Goal: Information Seeking & Learning: Check status

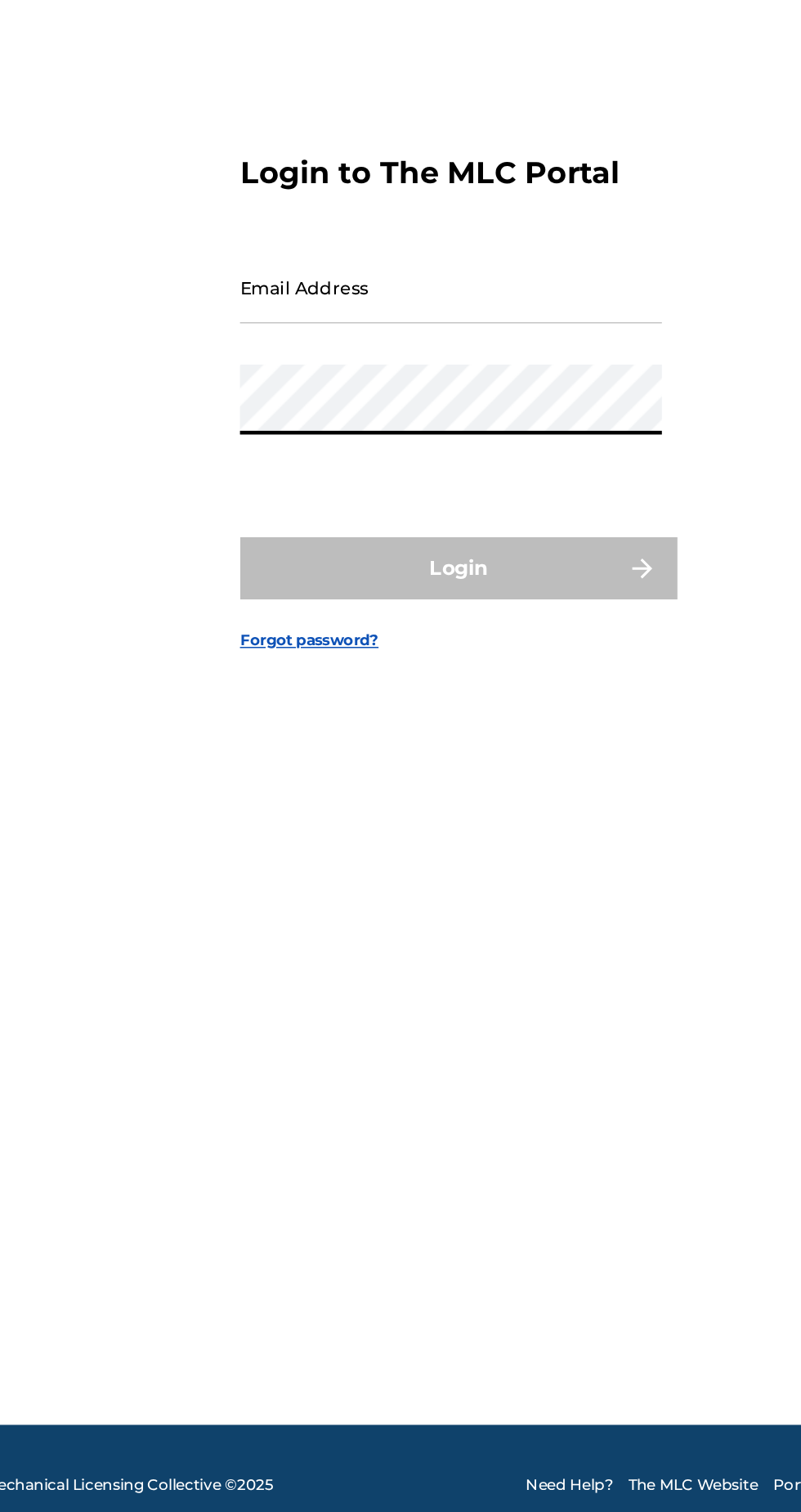
type input "[EMAIL_ADDRESS][DOMAIN_NAME]"
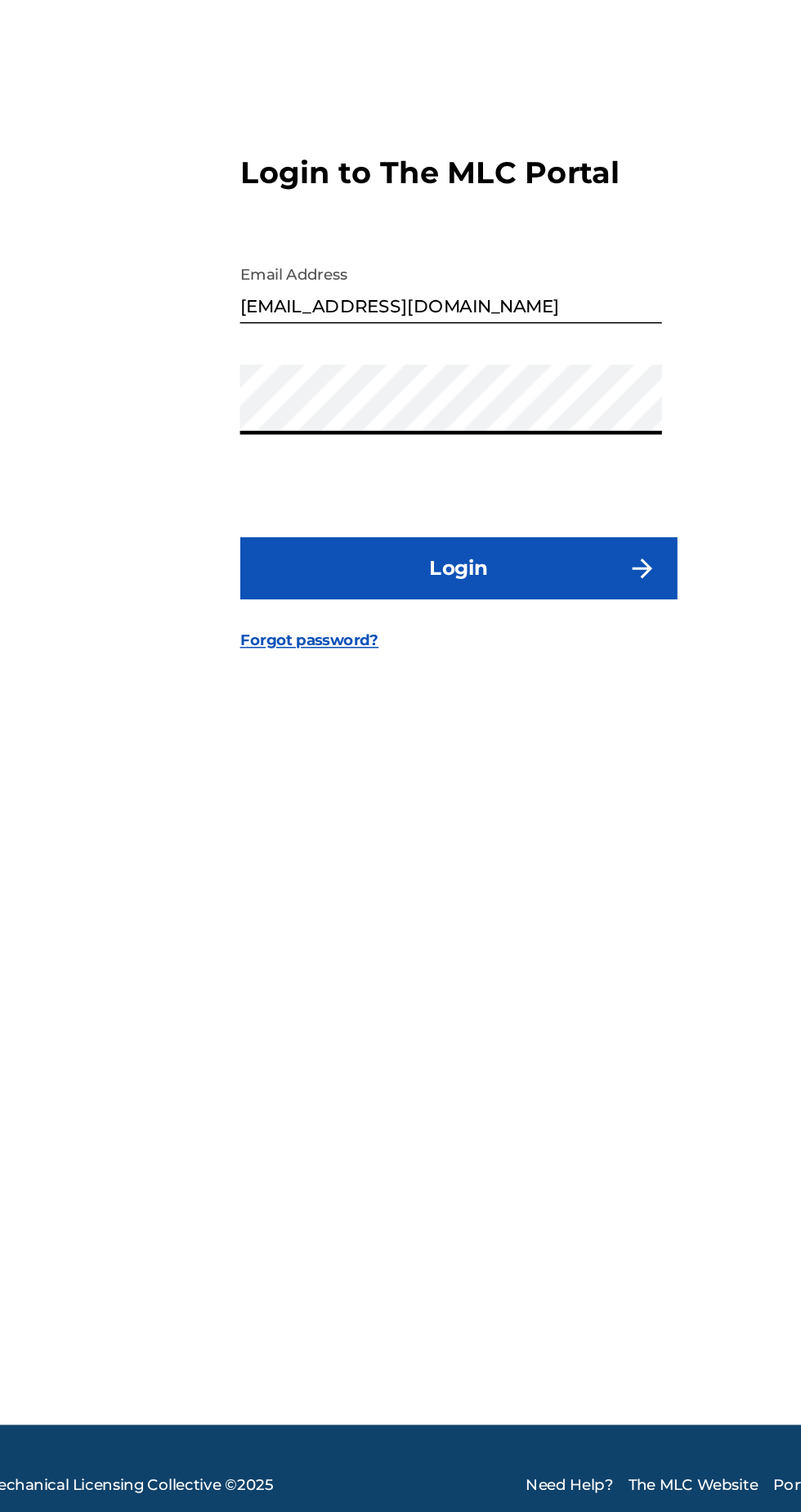
click at [449, 915] on button "Login" at bounding box center [400, 894] width 286 height 41
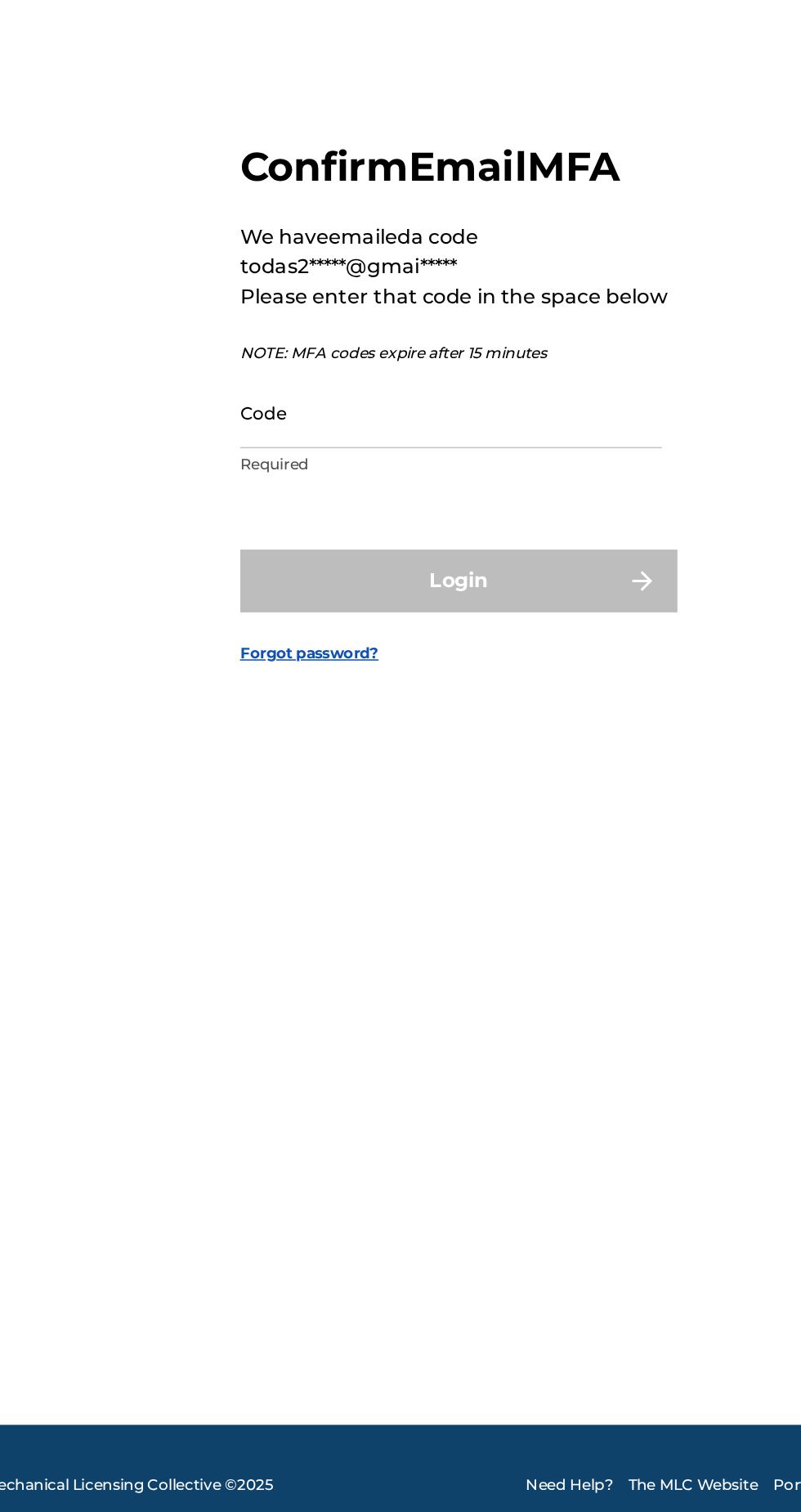
scroll to position [8, 0]
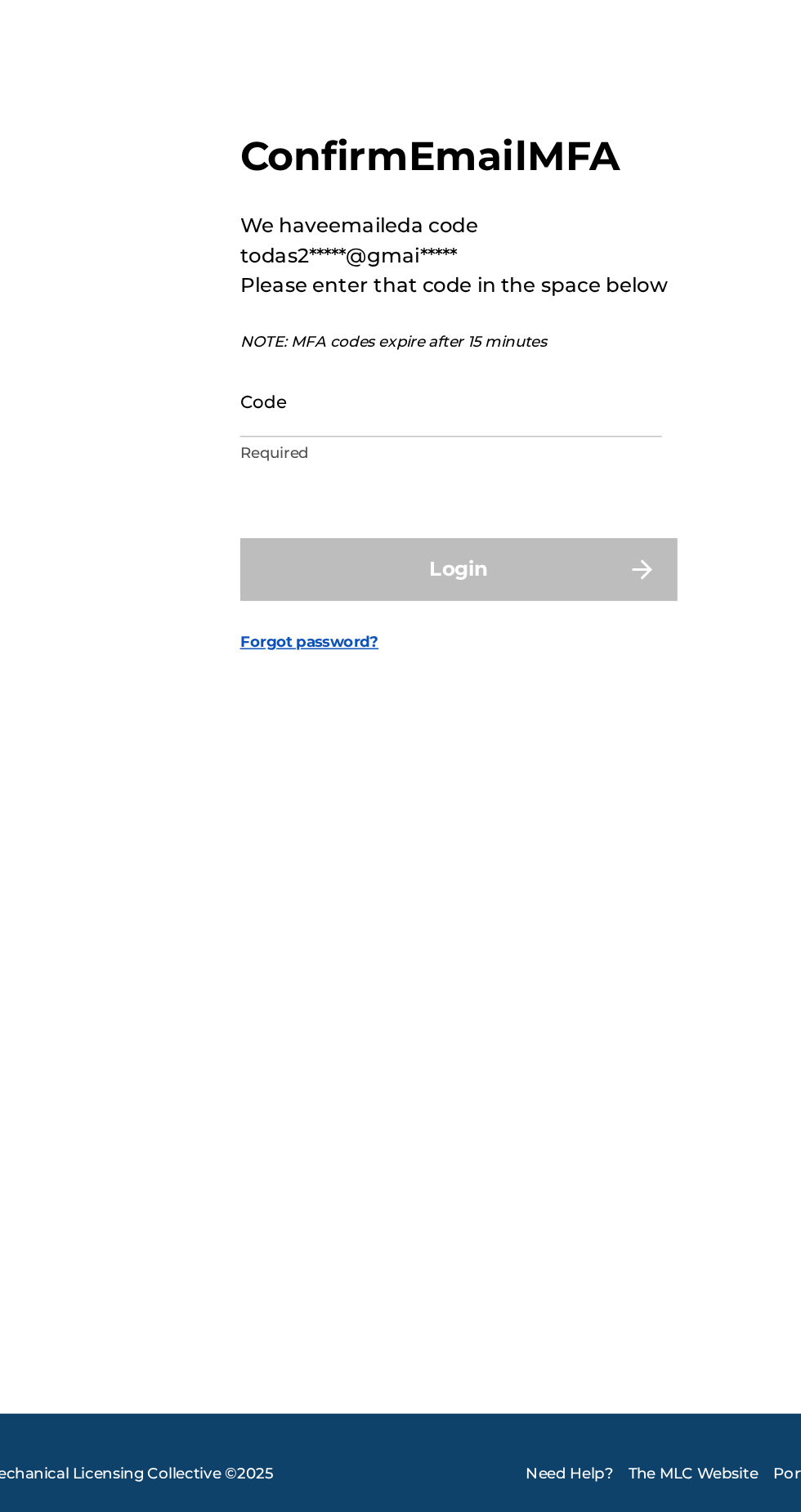
click at [376, 808] on input "Code" at bounding box center [395, 785] width 277 height 47
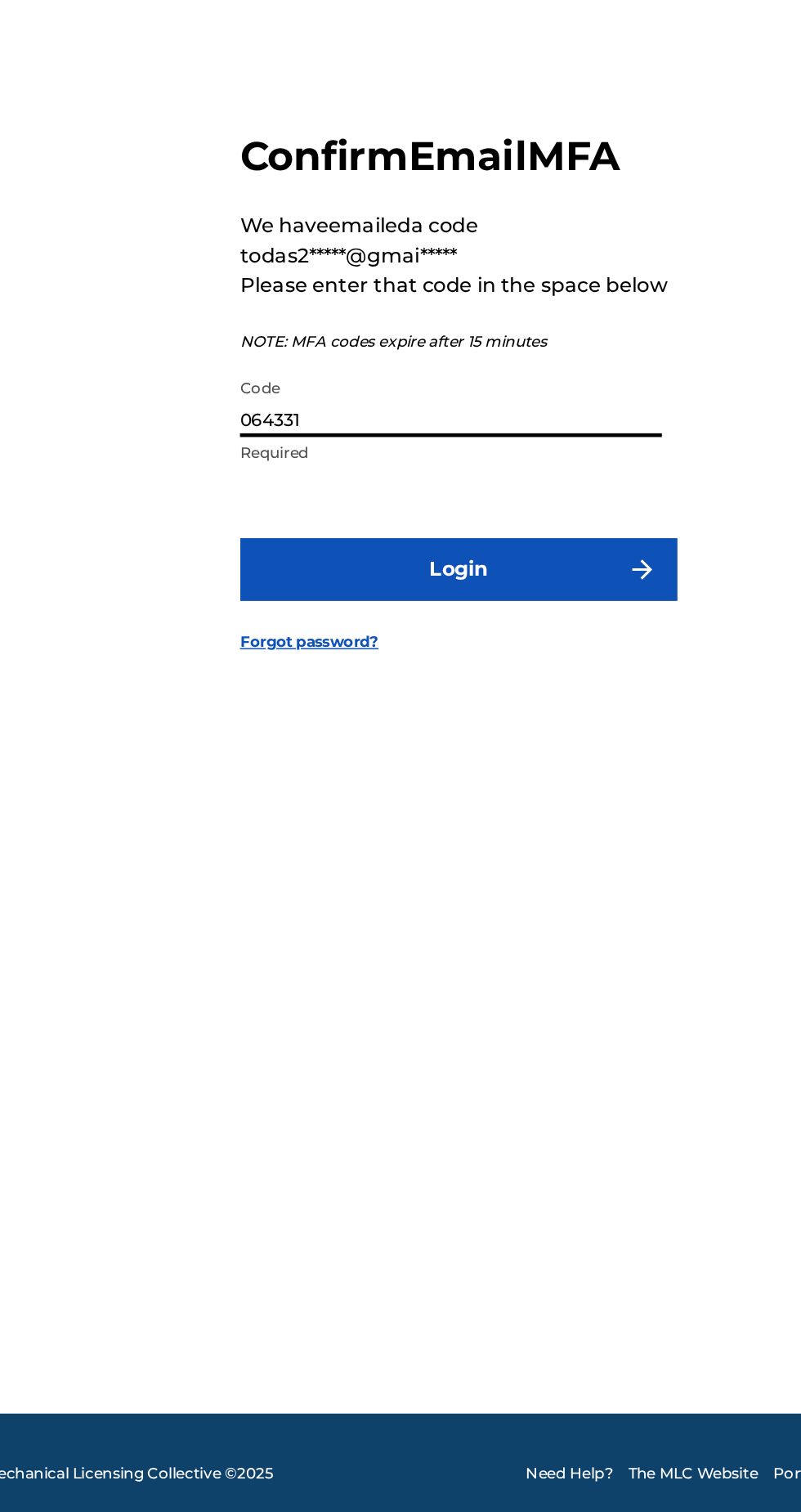
type input "064331"
click at [438, 916] on button "Login" at bounding box center [400, 894] width 286 height 41
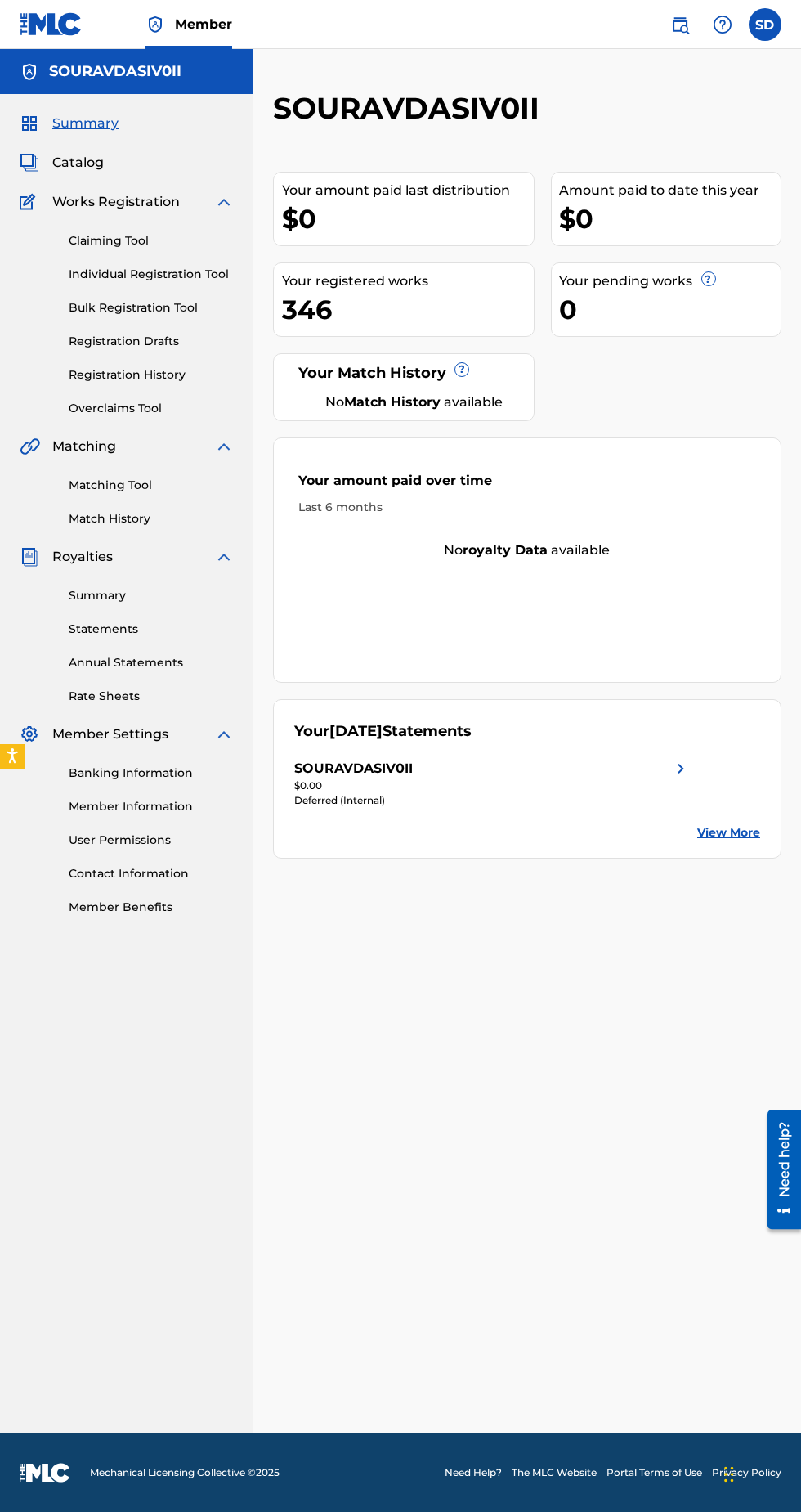
click at [158, 367] on link "Registration History" at bounding box center [151, 375] width 165 height 17
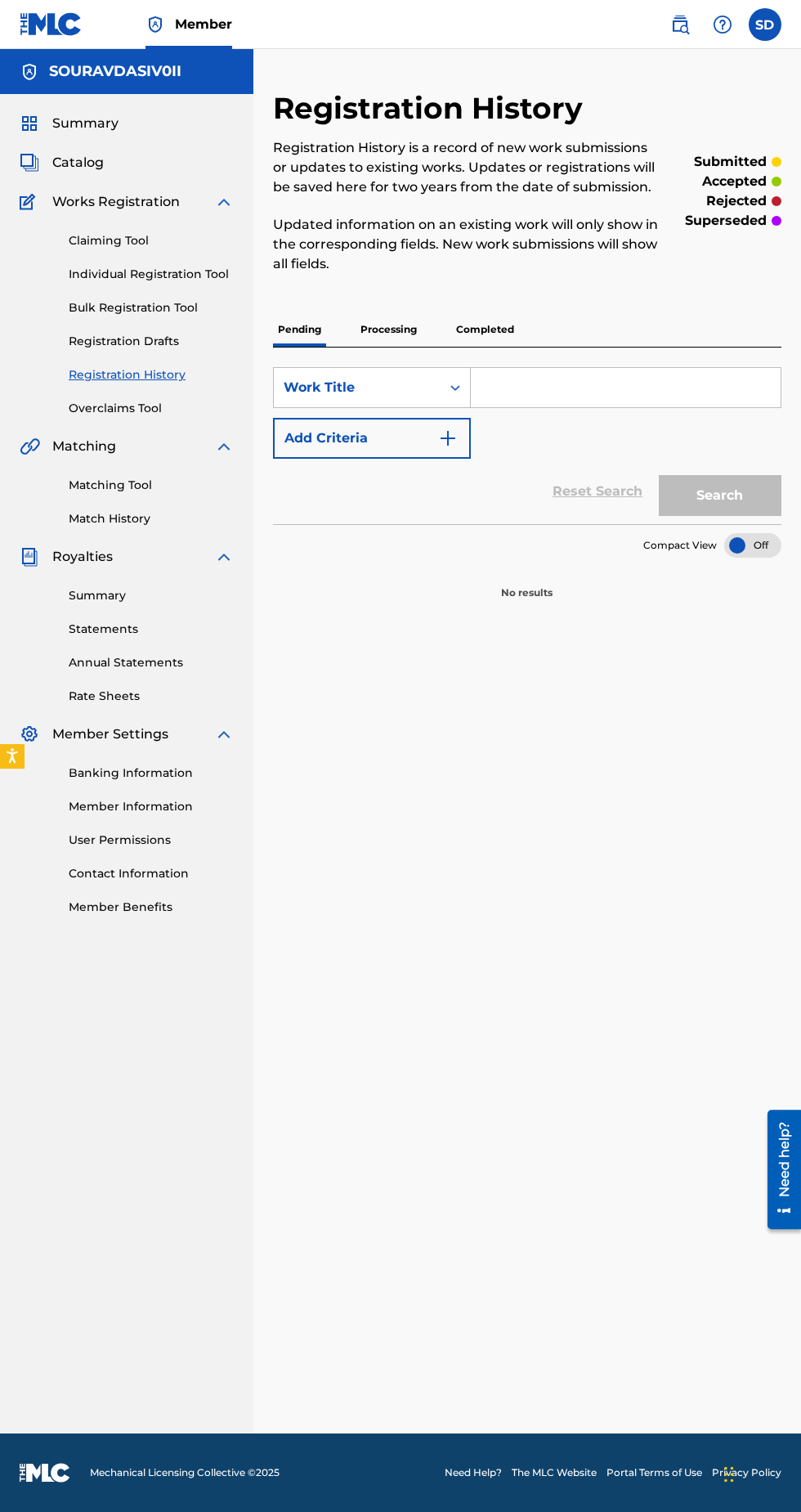
click at [408, 334] on p "Processing" at bounding box center [388, 329] width 66 height 34
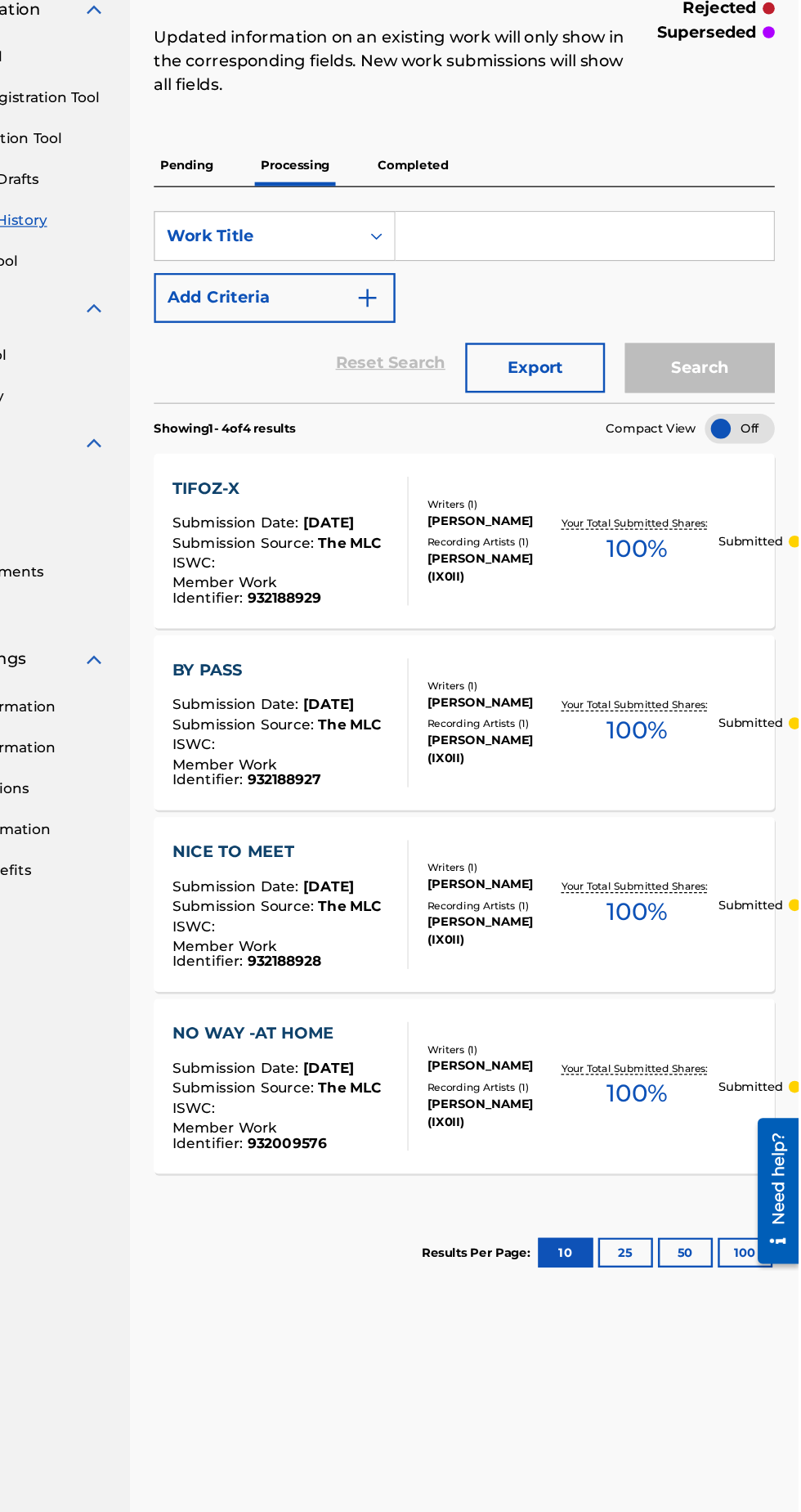
click at [658, 1219] on button "25" at bounding box center [659, 1220] width 45 height 24
